Goal: Contribute content

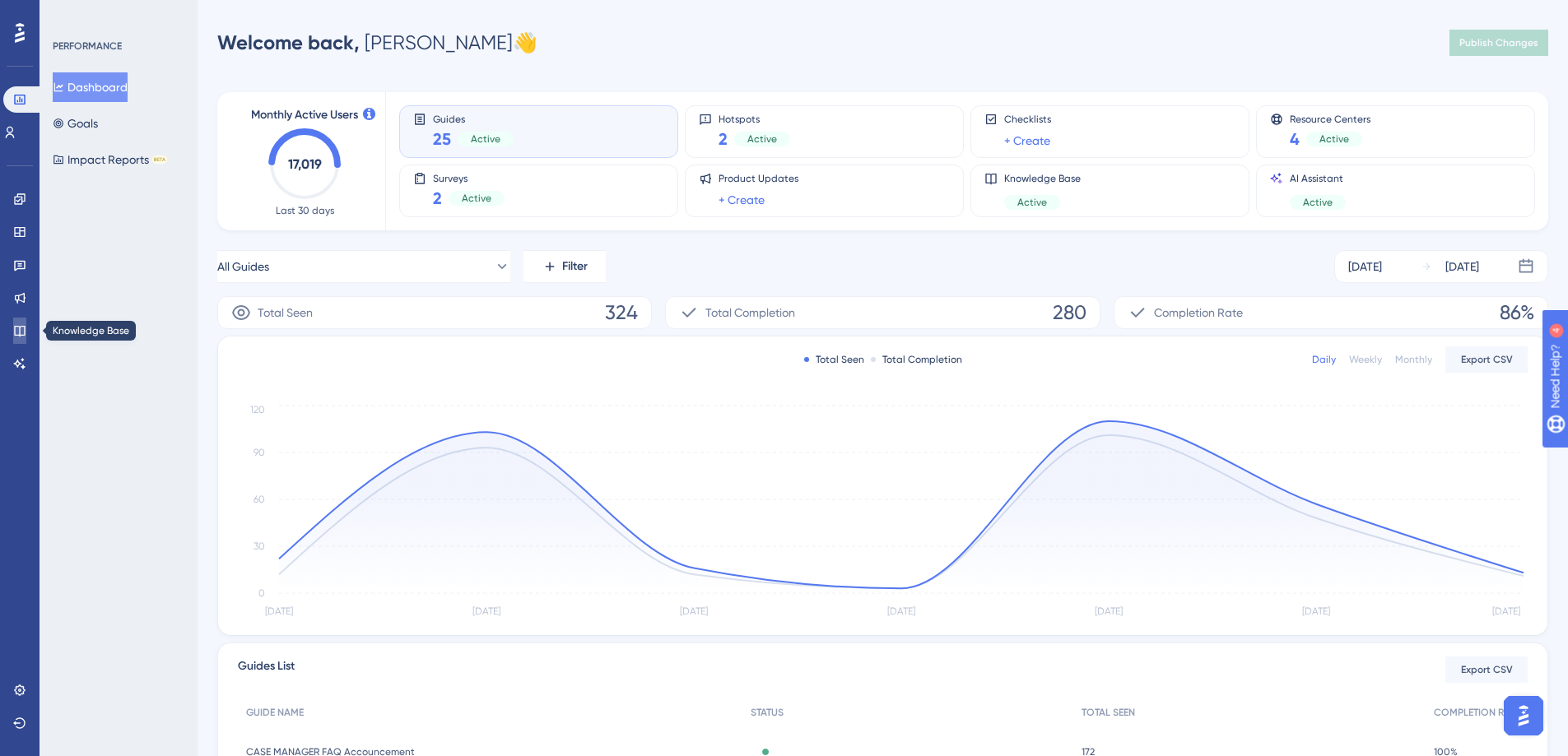
click at [21, 336] on icon at bounding box center [19, 331] width 11 height 11
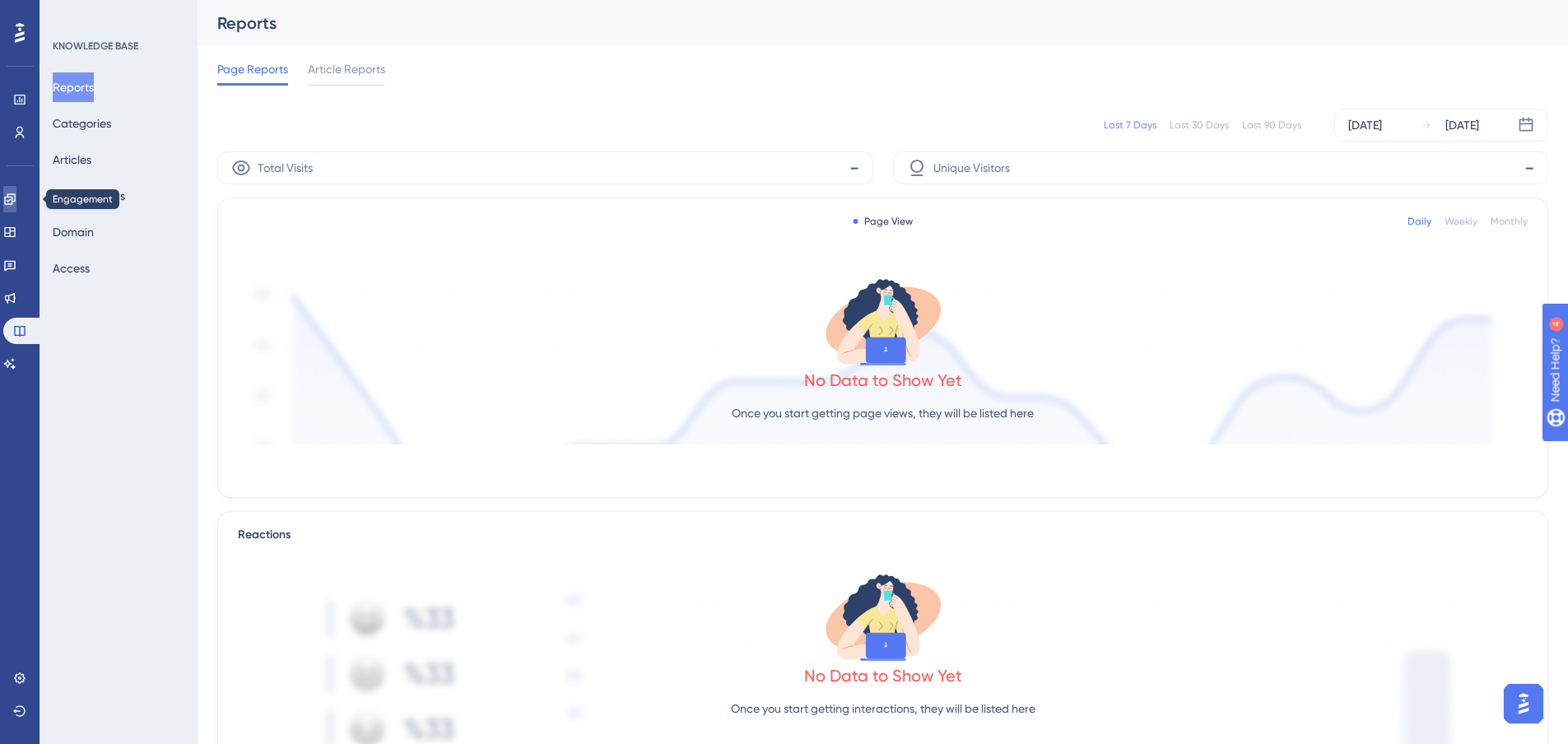
click at [16, 209] on link at bounding box center [10, 199] width 13 height 26
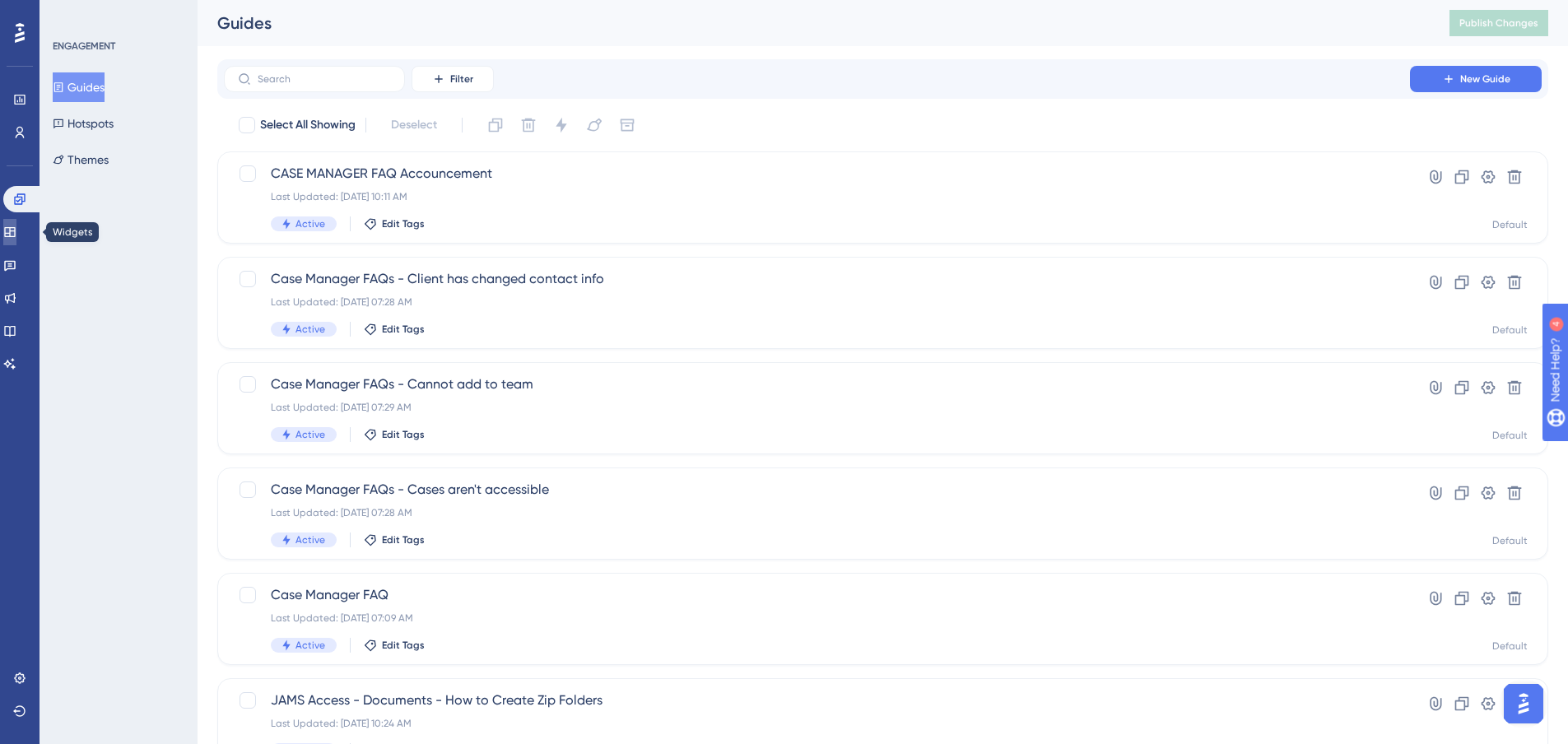
click at [15, 232] on icon at bounding box center [9, 232] width 11 height 10
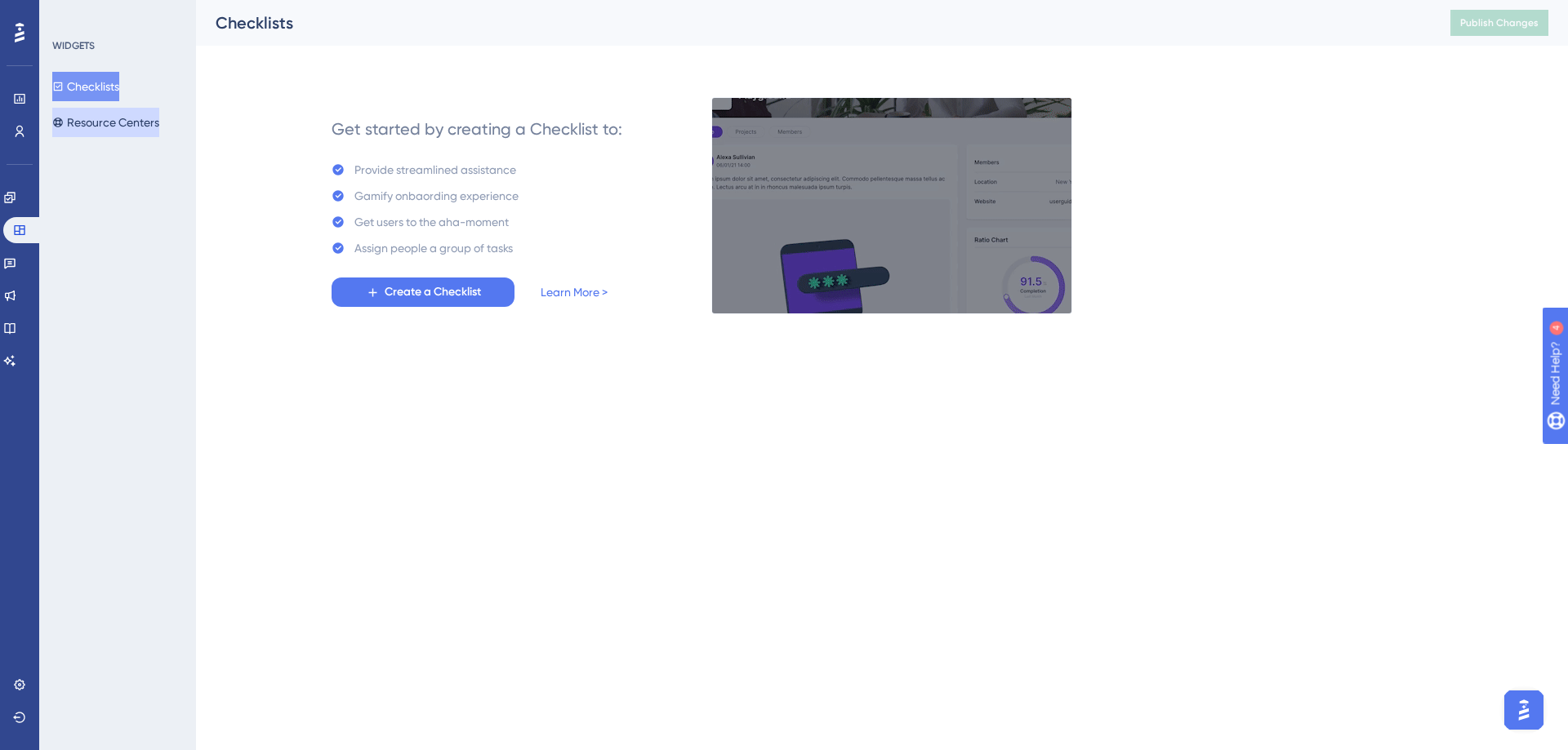
click at [124, 108] on button "Resource Centers" at bounding box center [106, 122] width 107 height 29
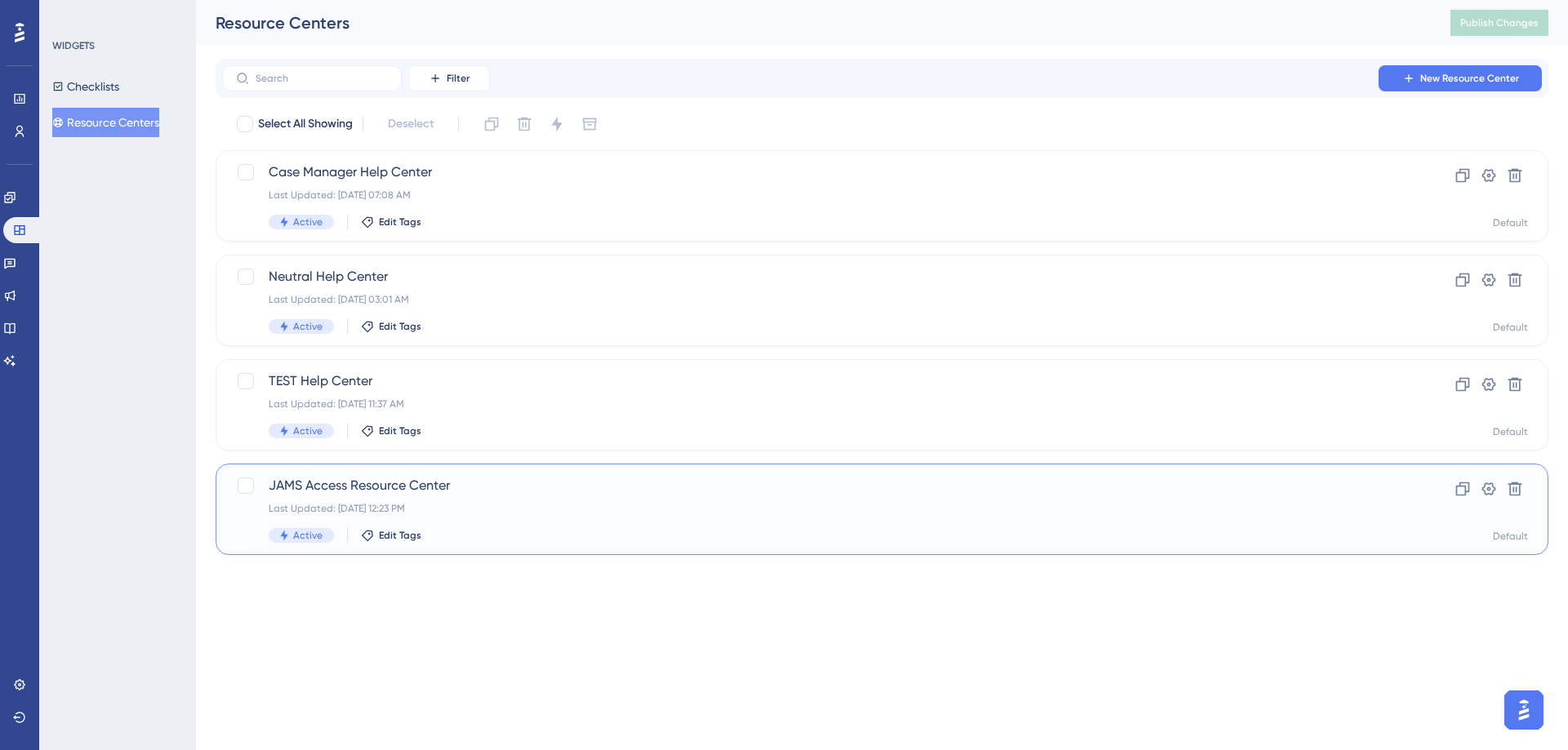
click at [375, 494] on span "JAMS Access Resource Center" at bounding box center [817, 486] width 1096 height 20
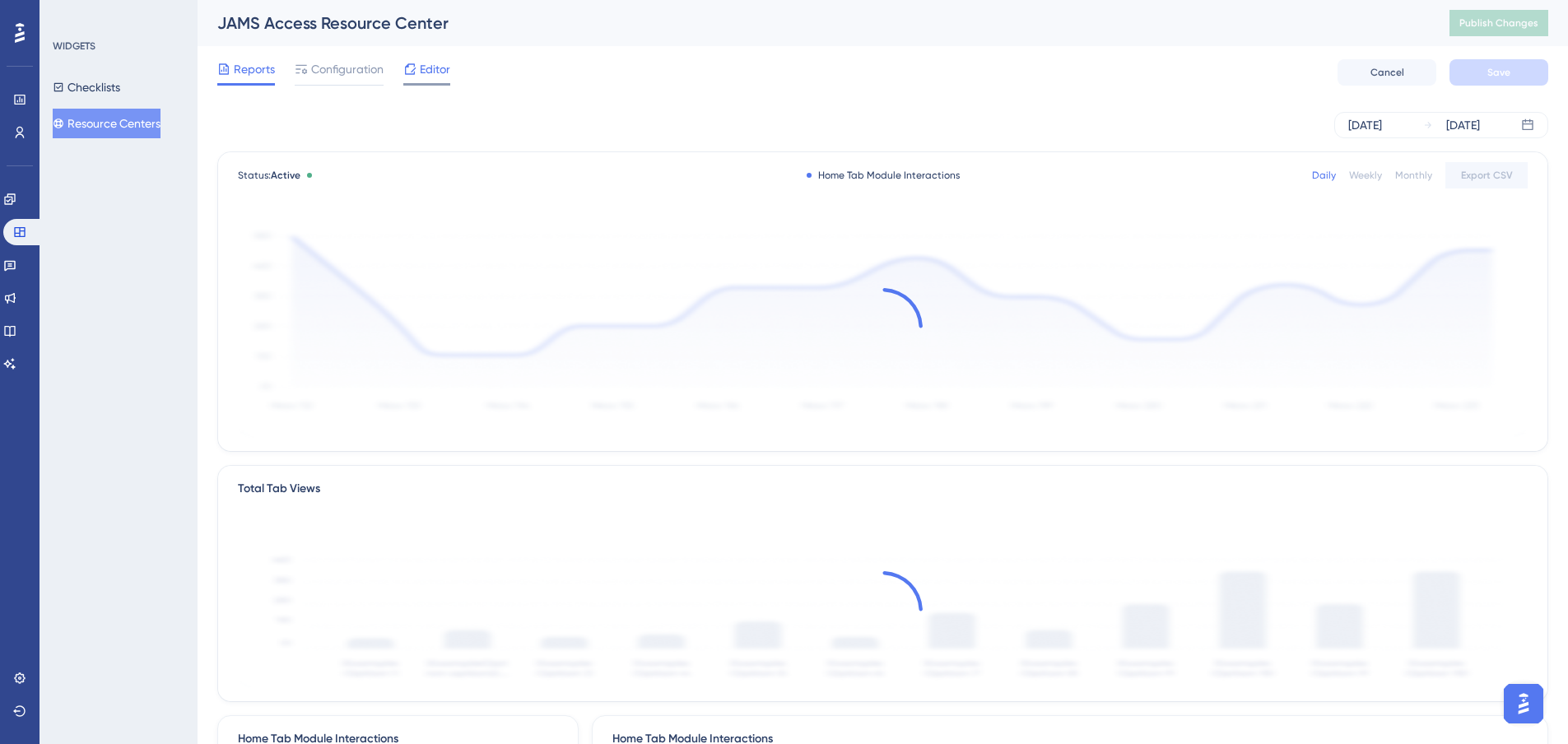
click at [446, 72] on span "Editor" at bounding box center [435, 70] width 30 height 20
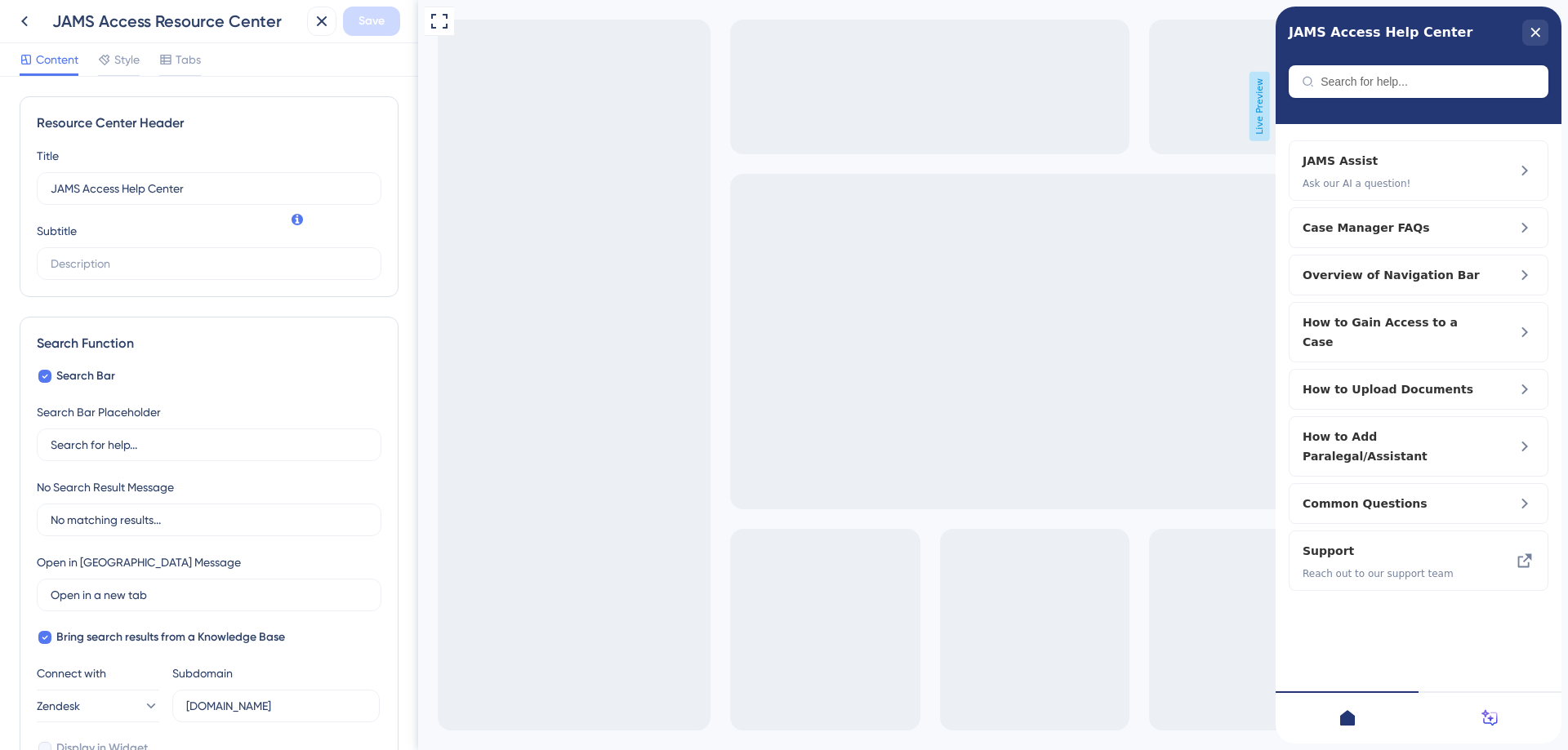
scroll to position [621, 0]
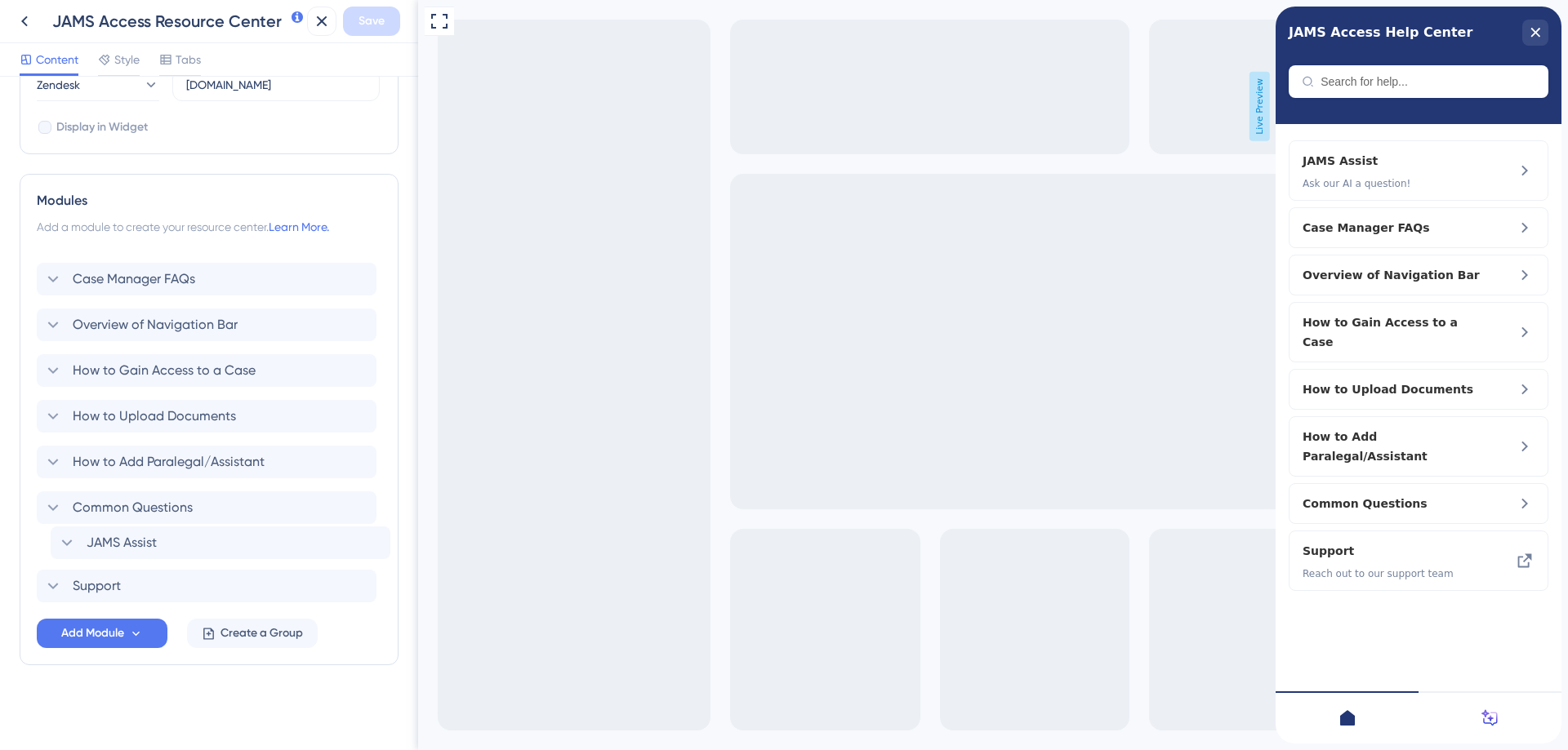
drag, startPoint x: 113, startPoint y: 264, endPoint x: 128, endPoint y: 547, distance: 283.4
click at [128, 547] on div "JAMS Assist Case Manager FAQs Overview of Navigation Bar How to Gain Access to …" at bounding box center [209, 426] width 344 height 353
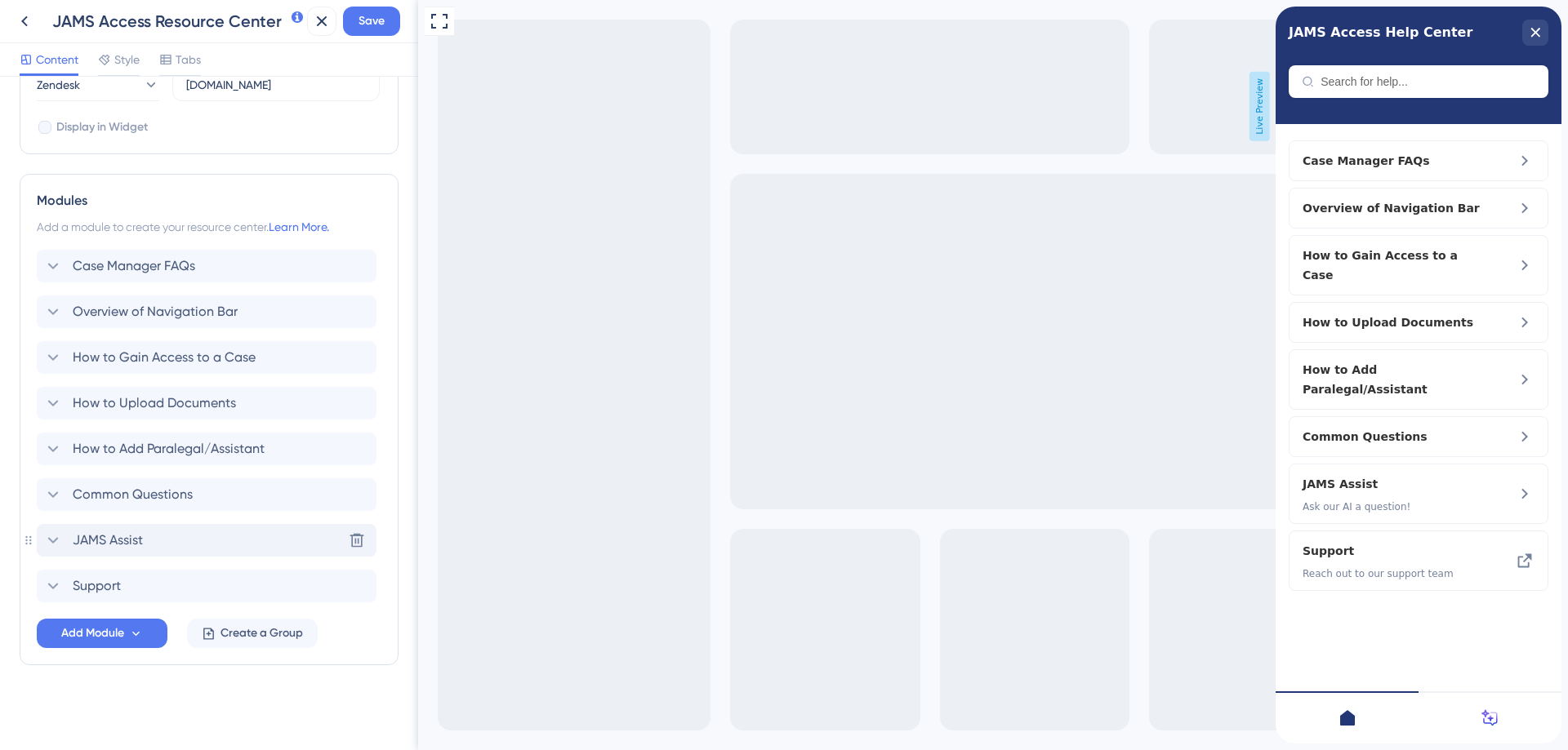
click at [49, 541] on icon at bounding box center [53, 540] width 20 height 20
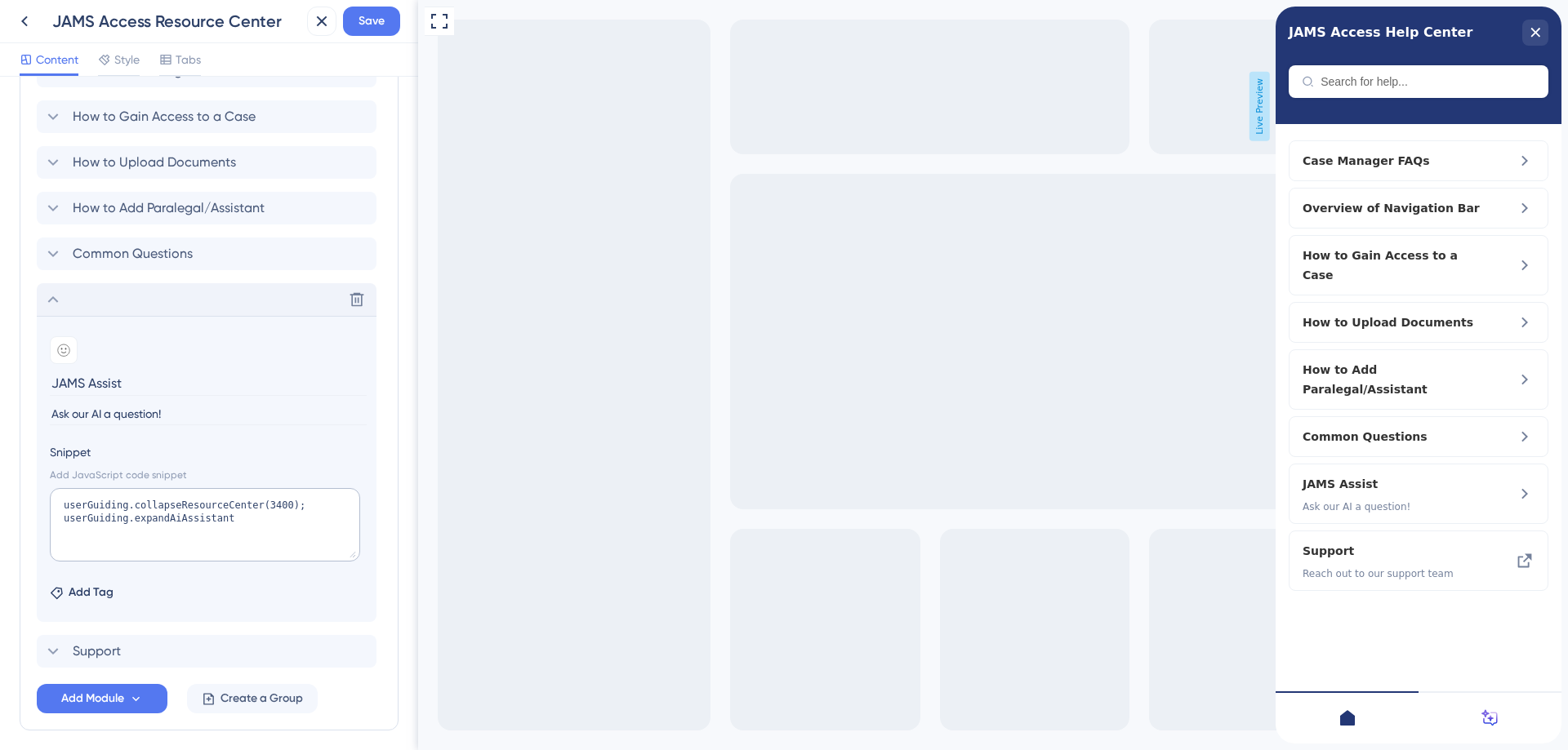
scroll to position [893, 0]
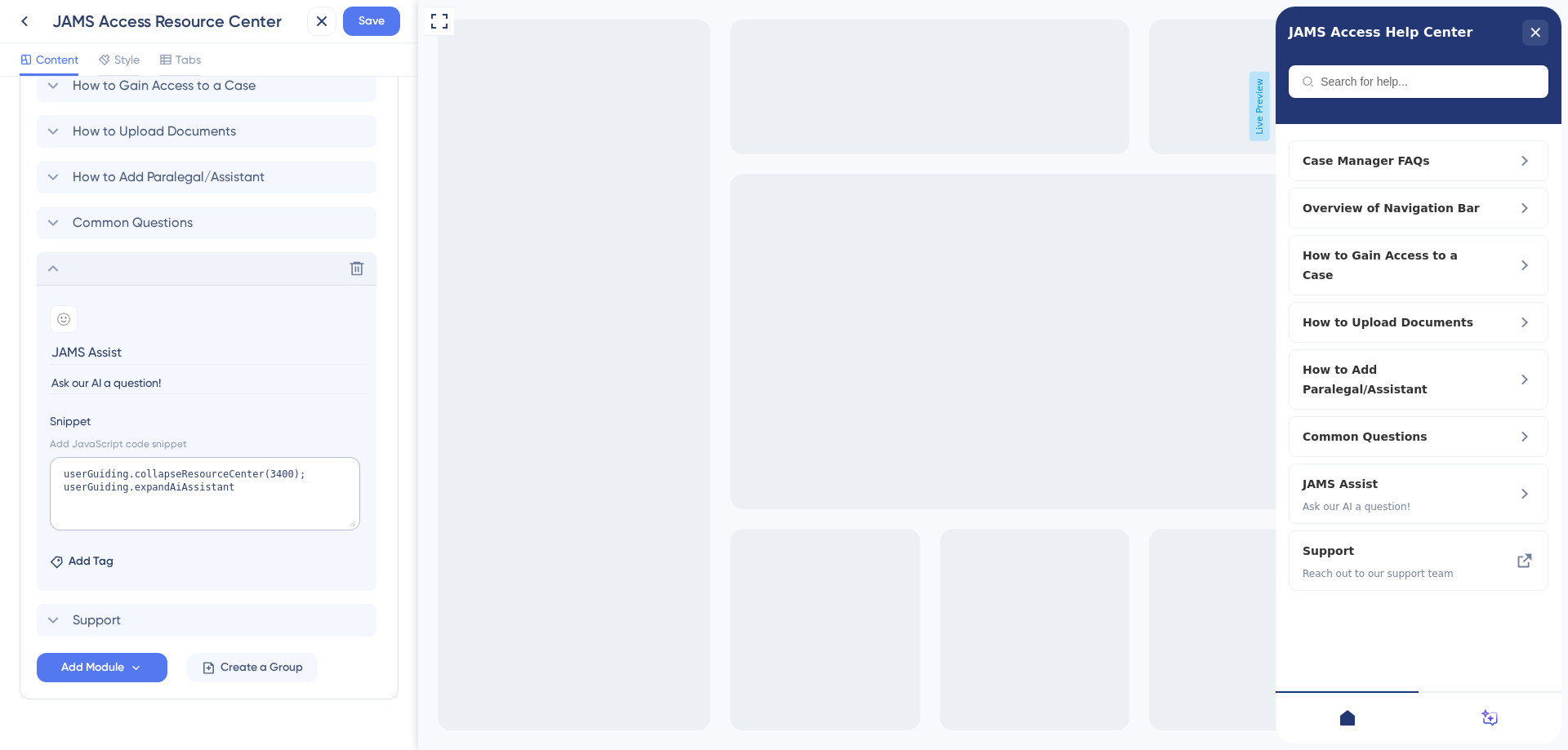
click at [157, 382] on input "Ask our AI a question!" at bounding box center [208, 383] width 317 height 22
click at [157, 383] on input "Ask our AI a question!" at bounding box center [208, 383] width 317 height 22
click at [379, 22] on span "Save" at bounding box center [371, 22] width 26 height 20
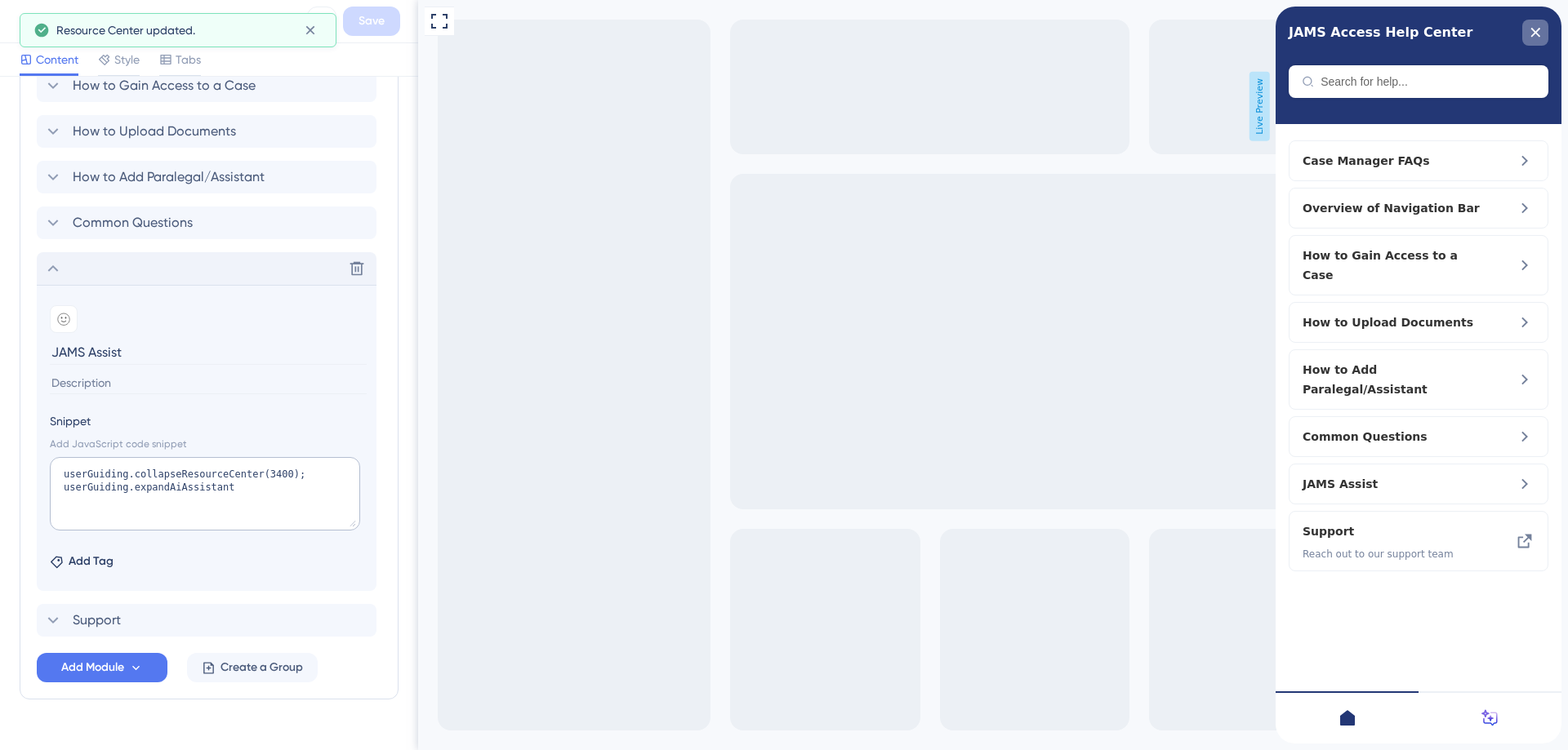
click at [1541, 31] on div "close resource center" at bounding box center [1535, 32] width 26 height 26
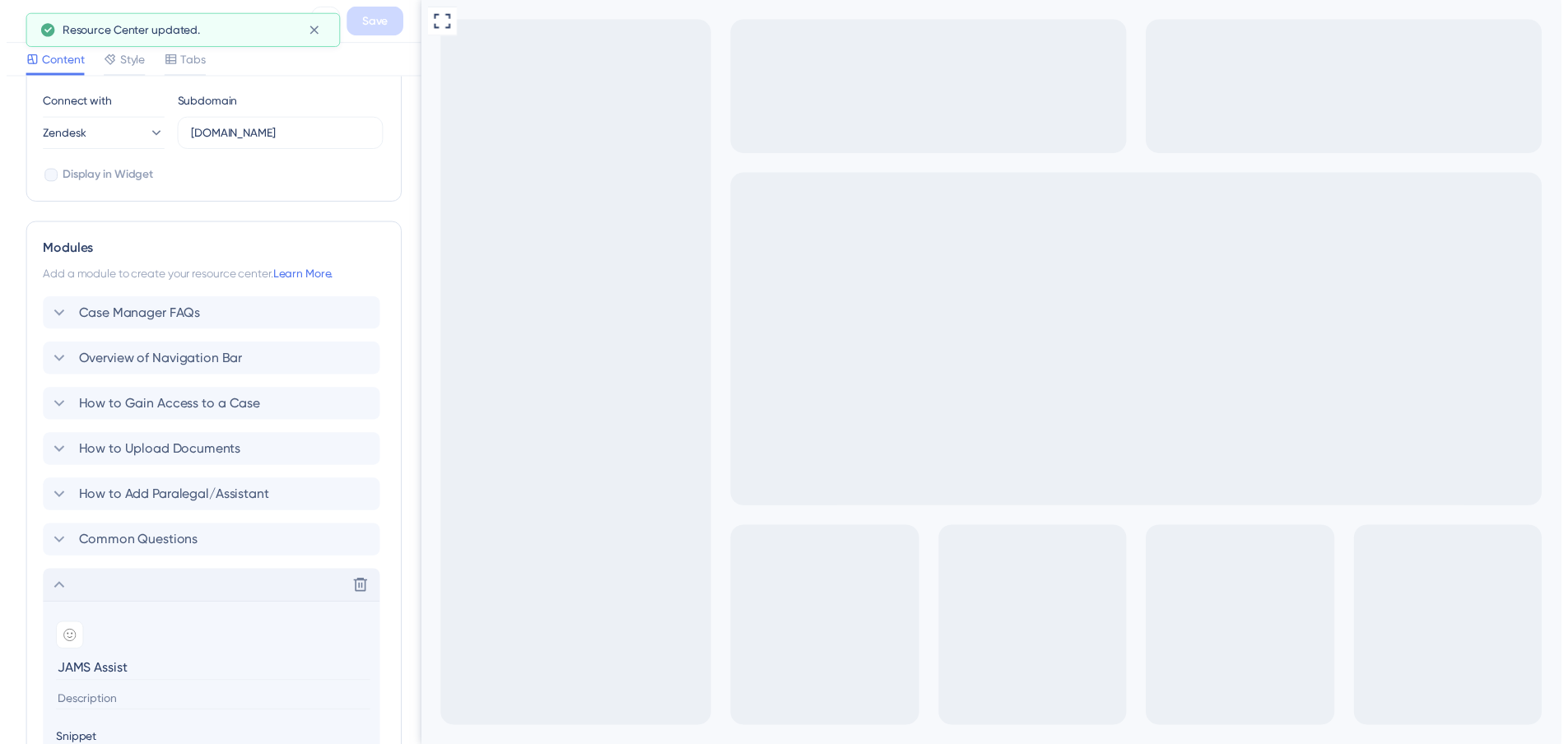
scroll to position [77, 0]
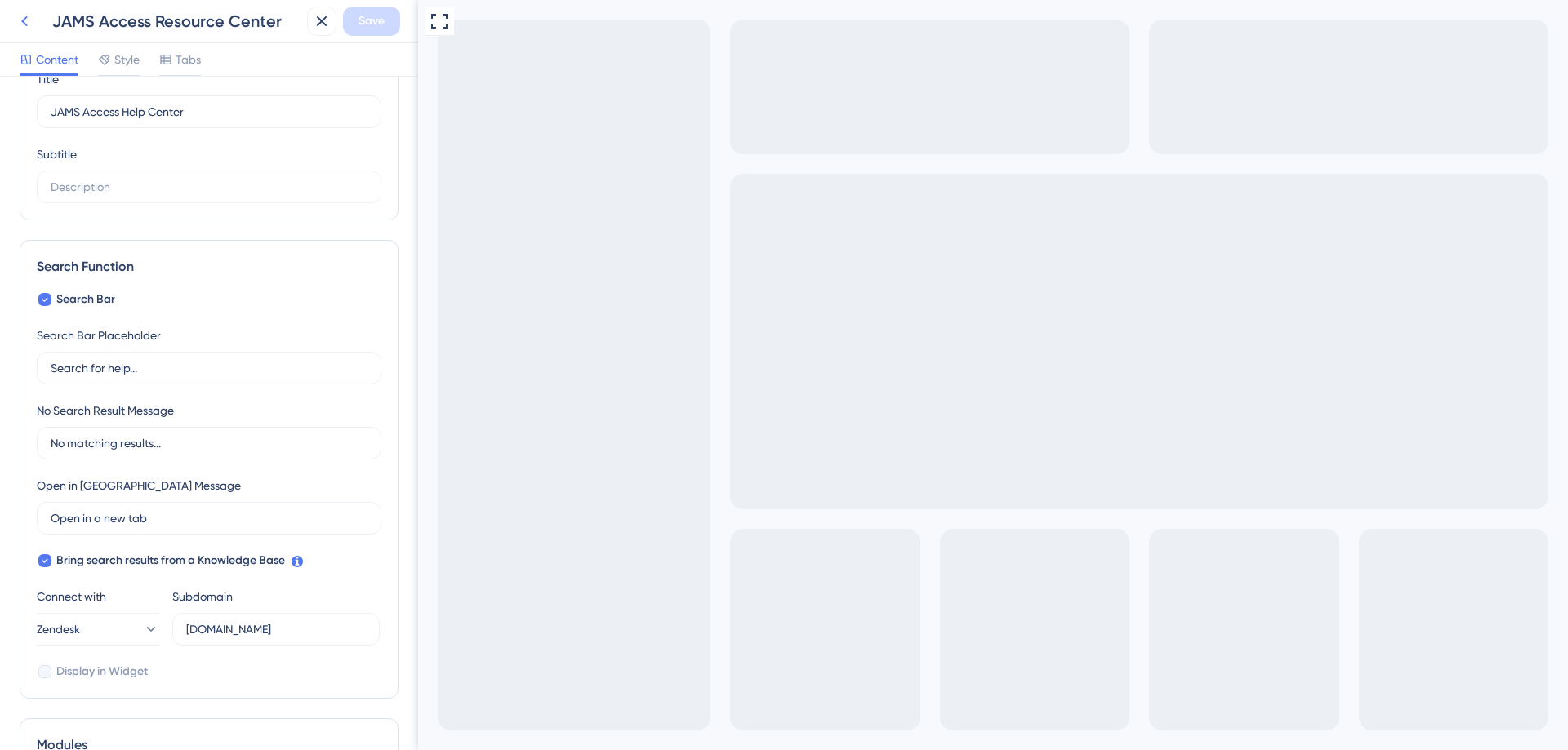
click at [17, 18] on icon at bounding box center [25, 22] width 20 height 20
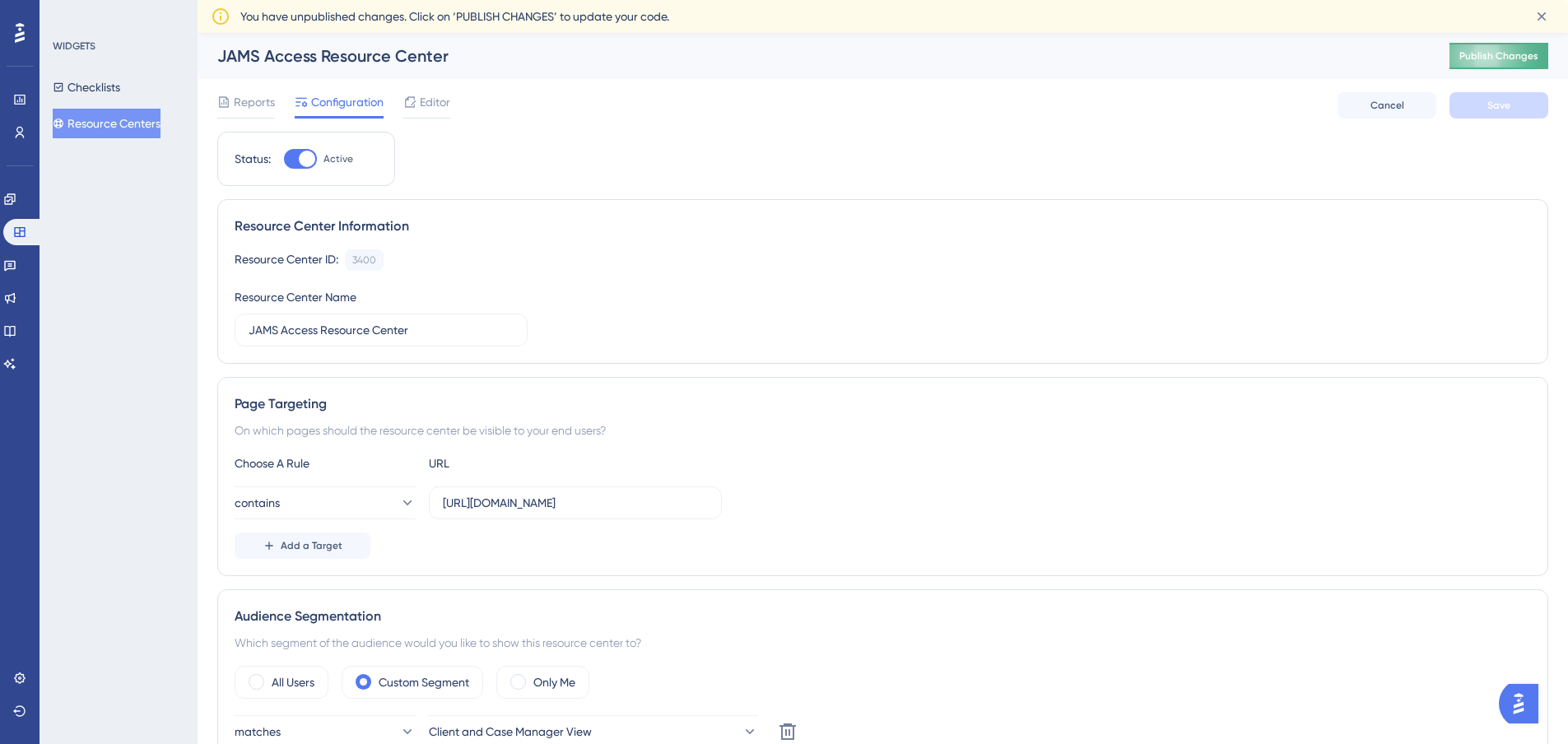
click at [1472, 59] on span "Publish Changes" at bounding box center [1498, 56] width 79 height 13
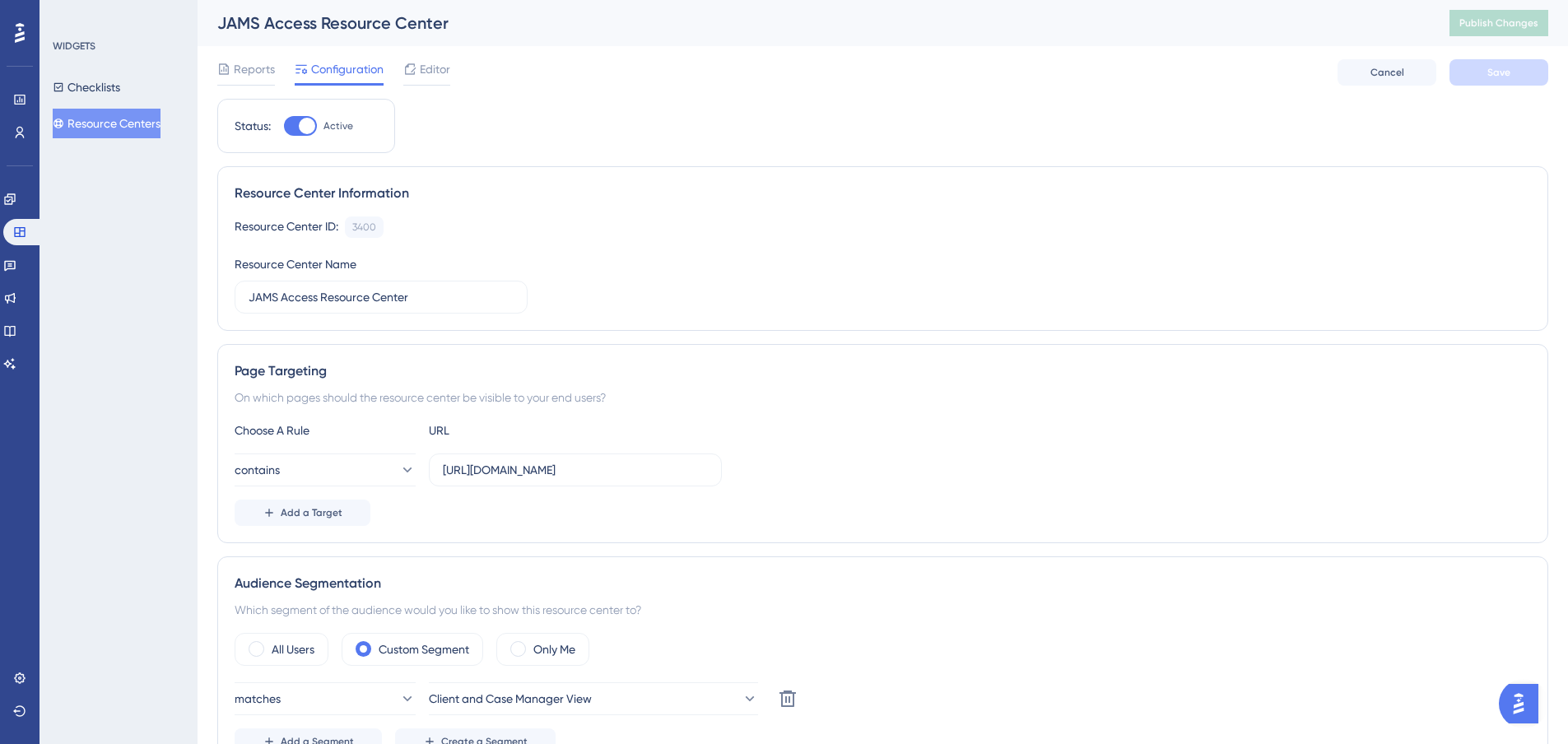
click at [851, 77] on div "Reports Configuration Editor Cancel Save" at bounding box center [882, 72] width 1331 height 53
click at [1506, 23] on span "Publish Changes" at bounding box center [1498, 23] width 79 height 13
